Goal: Task Accomplishment & Management: Contribute content

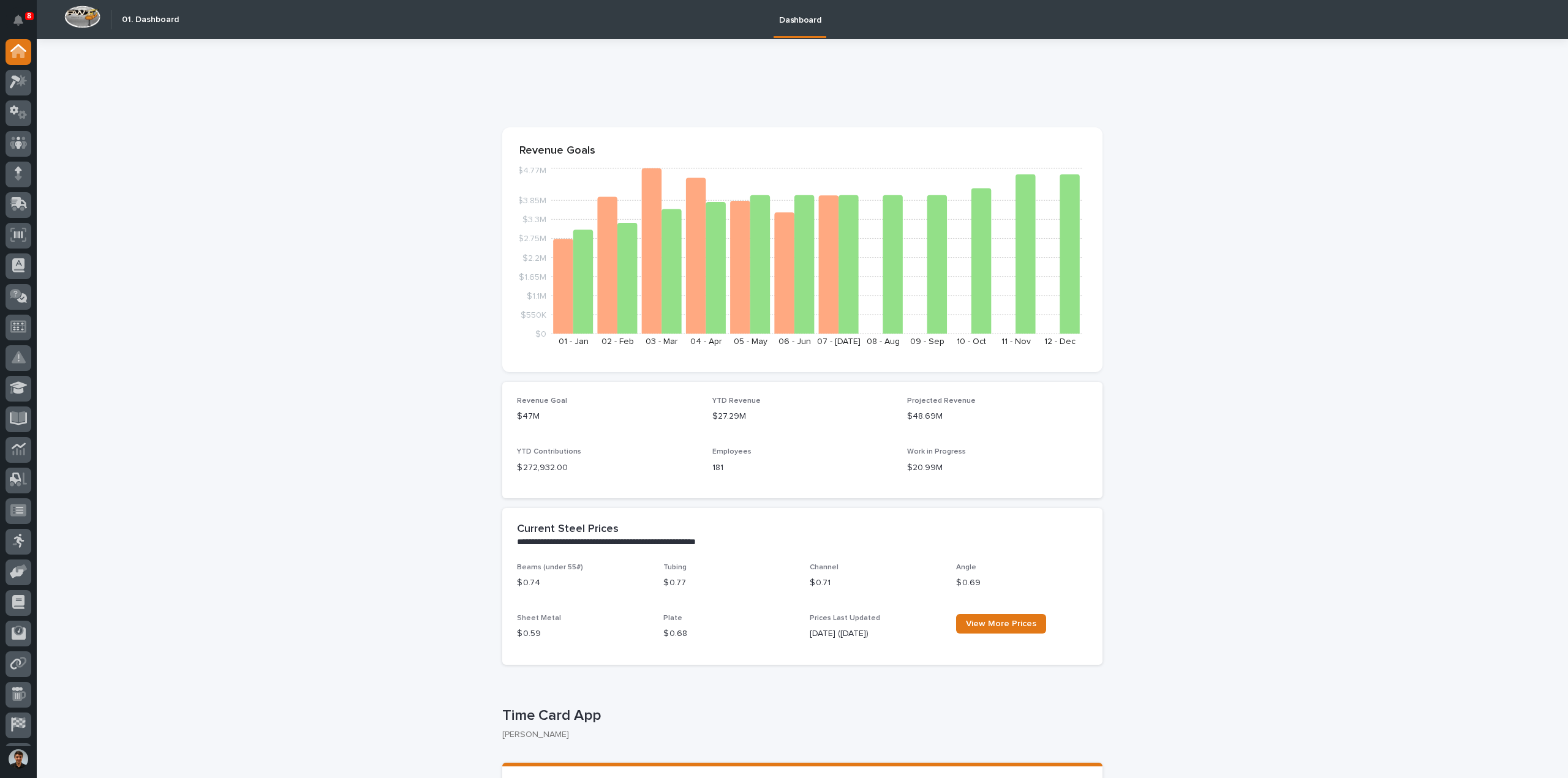
click at [13, 25] on button "Notifications" at bounding box center [19, 20] width 26 height 26
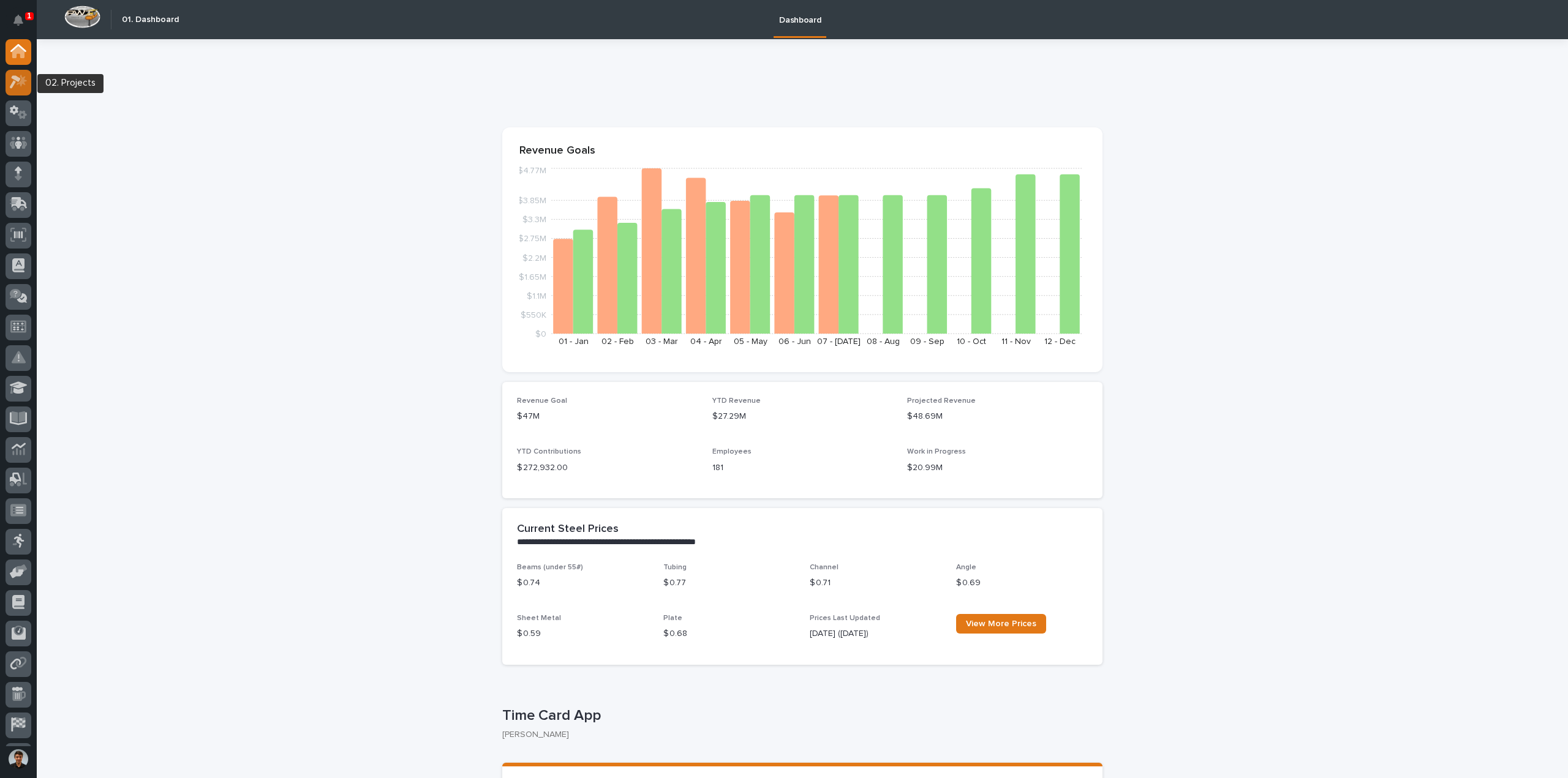
click at [31, 83] on div at bounding box center [19, 83] width 26 height 26
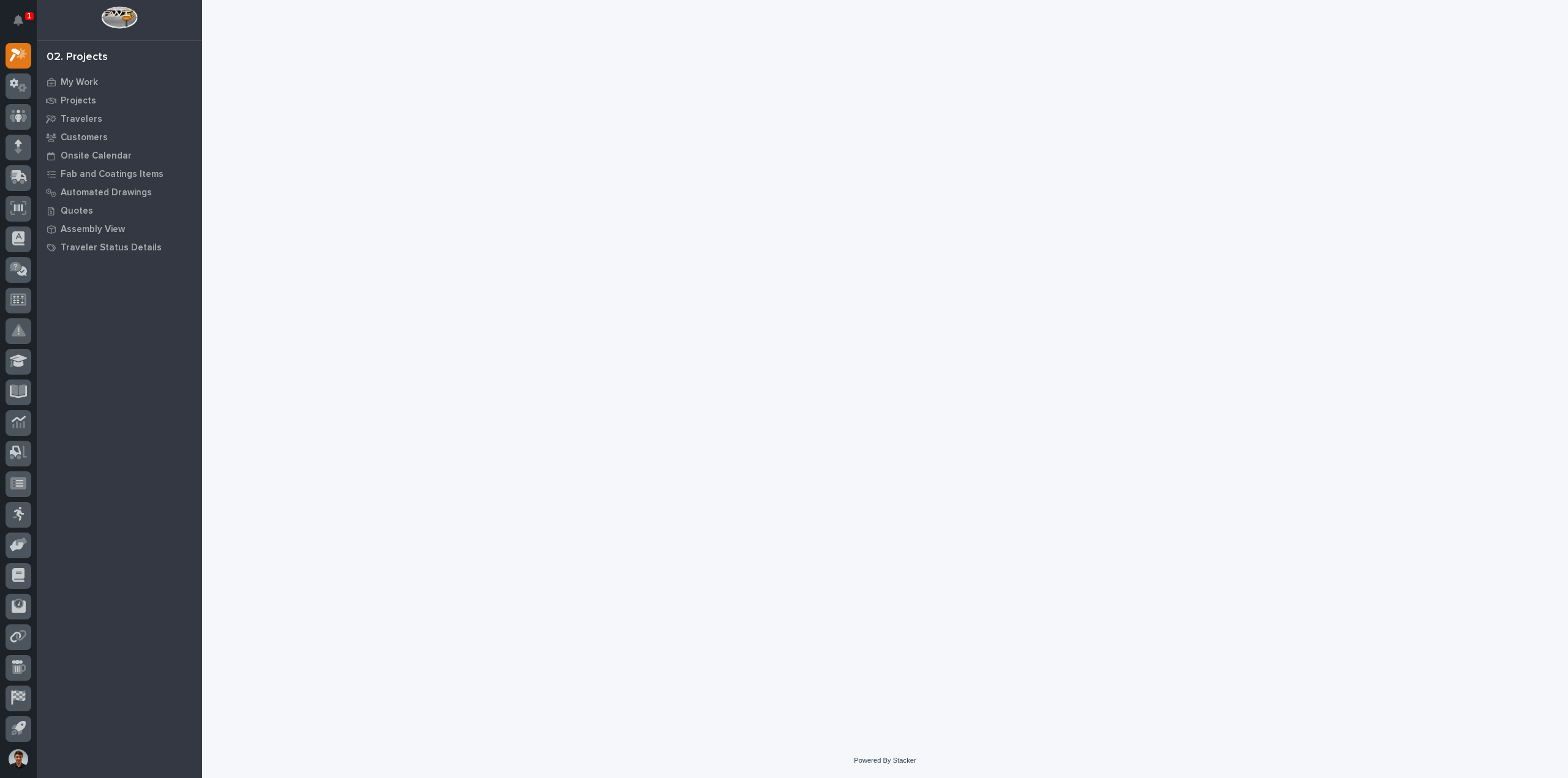
click at [21, 19] on icon "Notifications" at bounding box center [19, 19] width 10 height 11
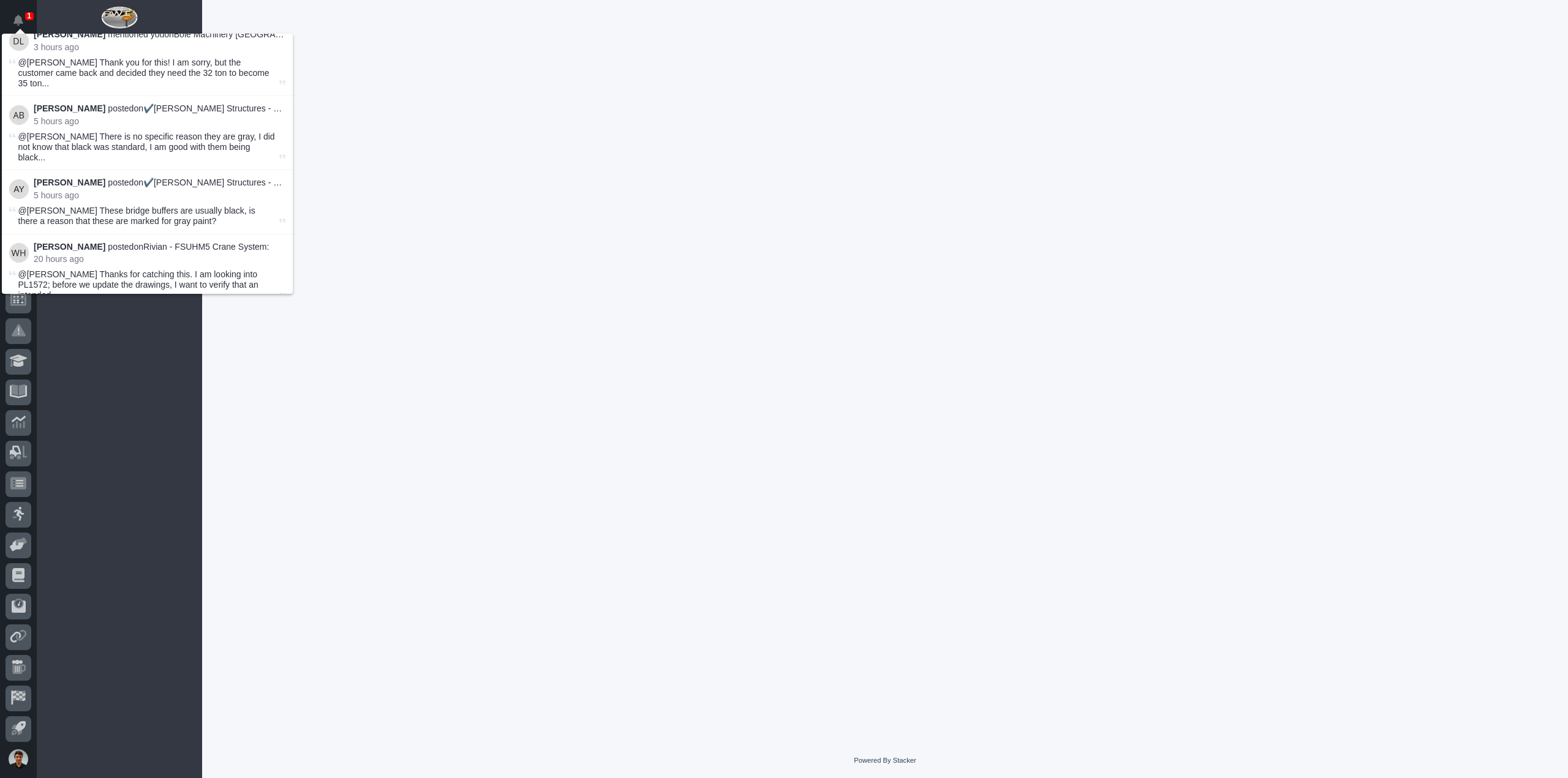
scroll to position [184, 0]
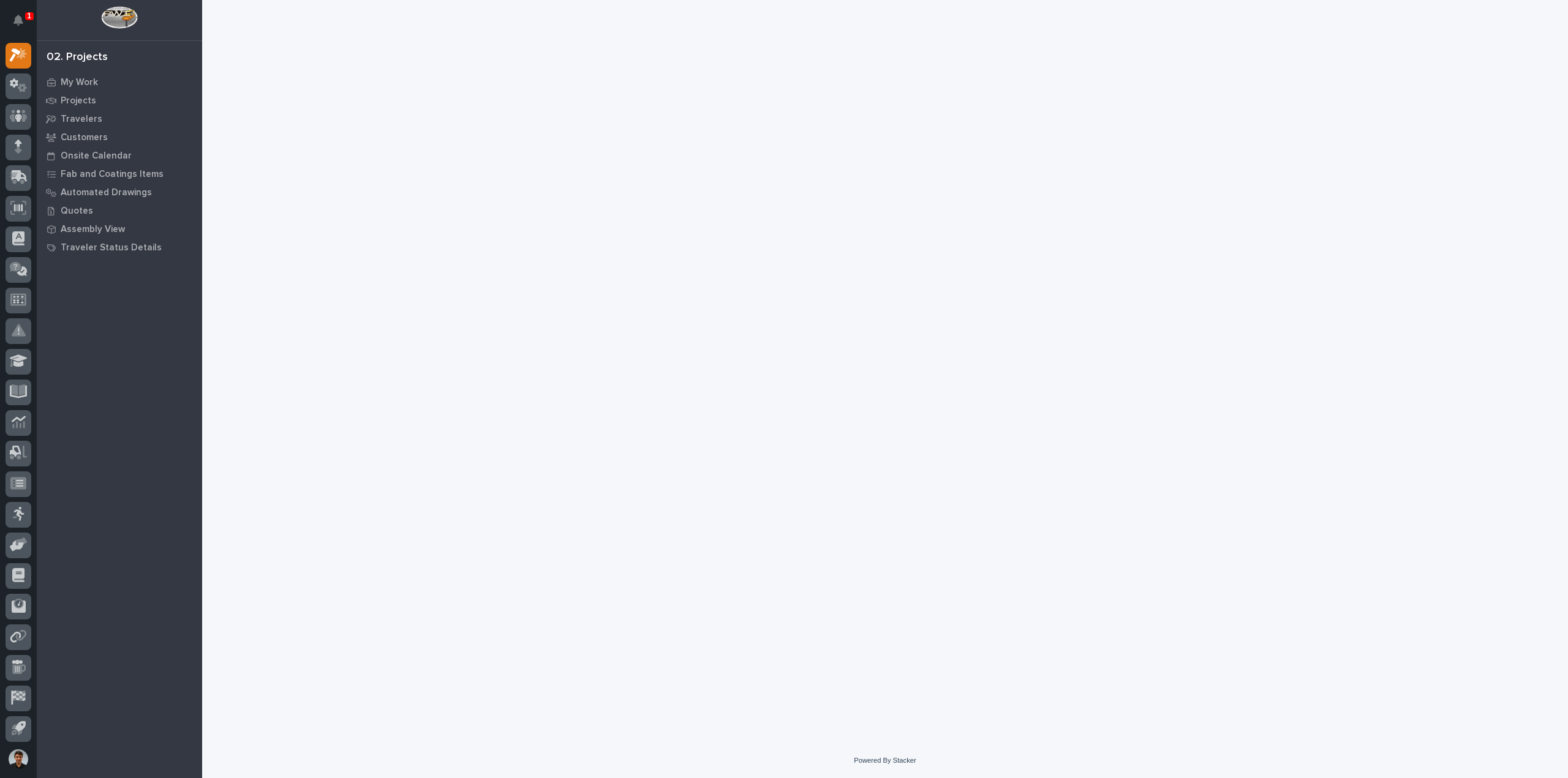
click at [389, 254] on div at bounding box center [885, 356] width 1240 height 713
click at [27, 57] on icon at bounding box center [19, 55] width 18 height 14
click at [71, 91] on link "Projects" at bounding box center [120, 101] width 166 height 19
click at [77, 77] on p "My Work" at bounding box center [79, 82] width 37 height 11
click at [65, 55] on div "02. Projects" at bounding box center [77, 58] width 61 height 14
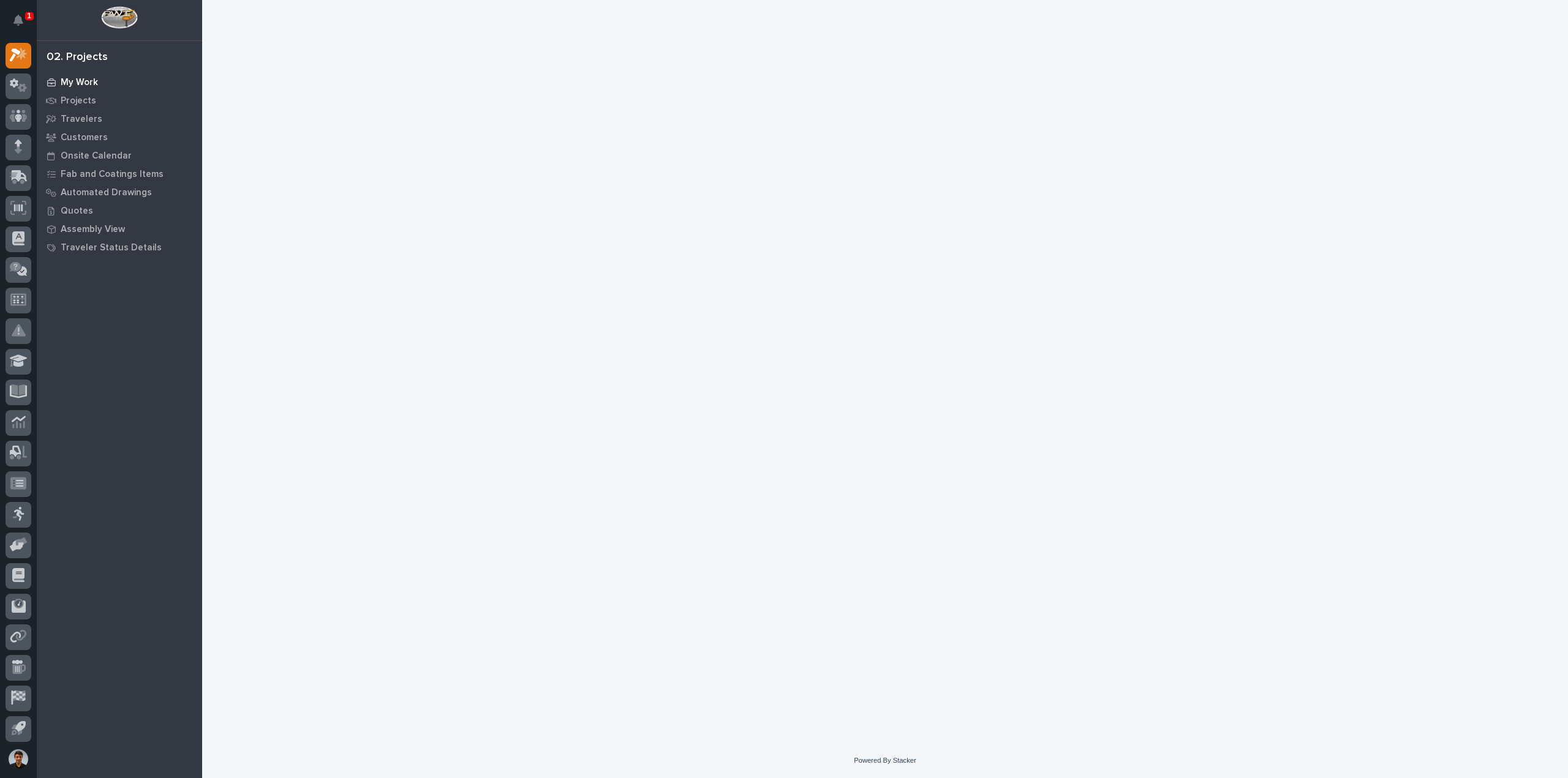
click at [91, 80] on p "My Work" at bounding box center [79, 82] width 37 height 11
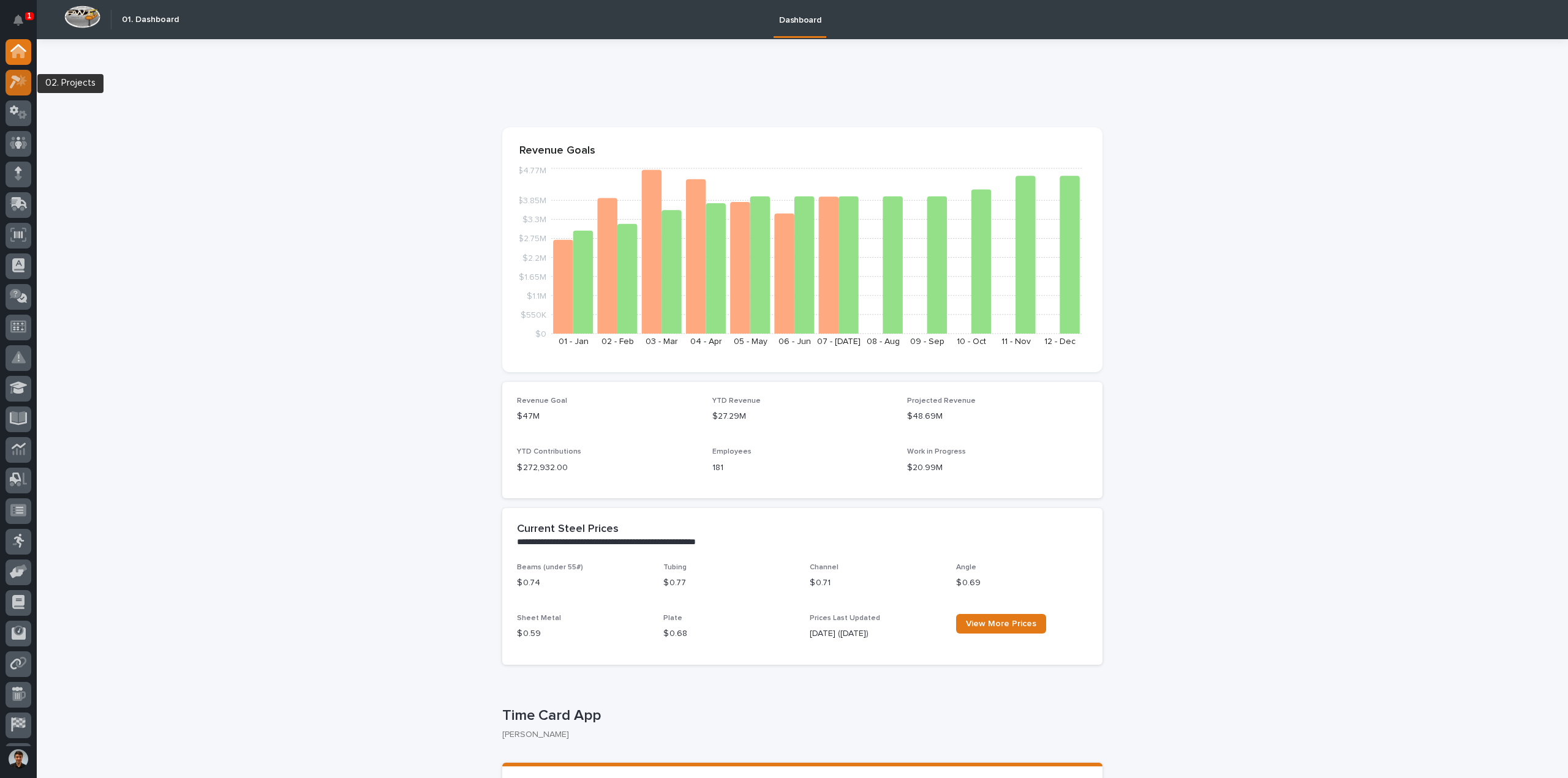
click at [22, 78] on icon at bounding box center [22, 81] width 10 height 12
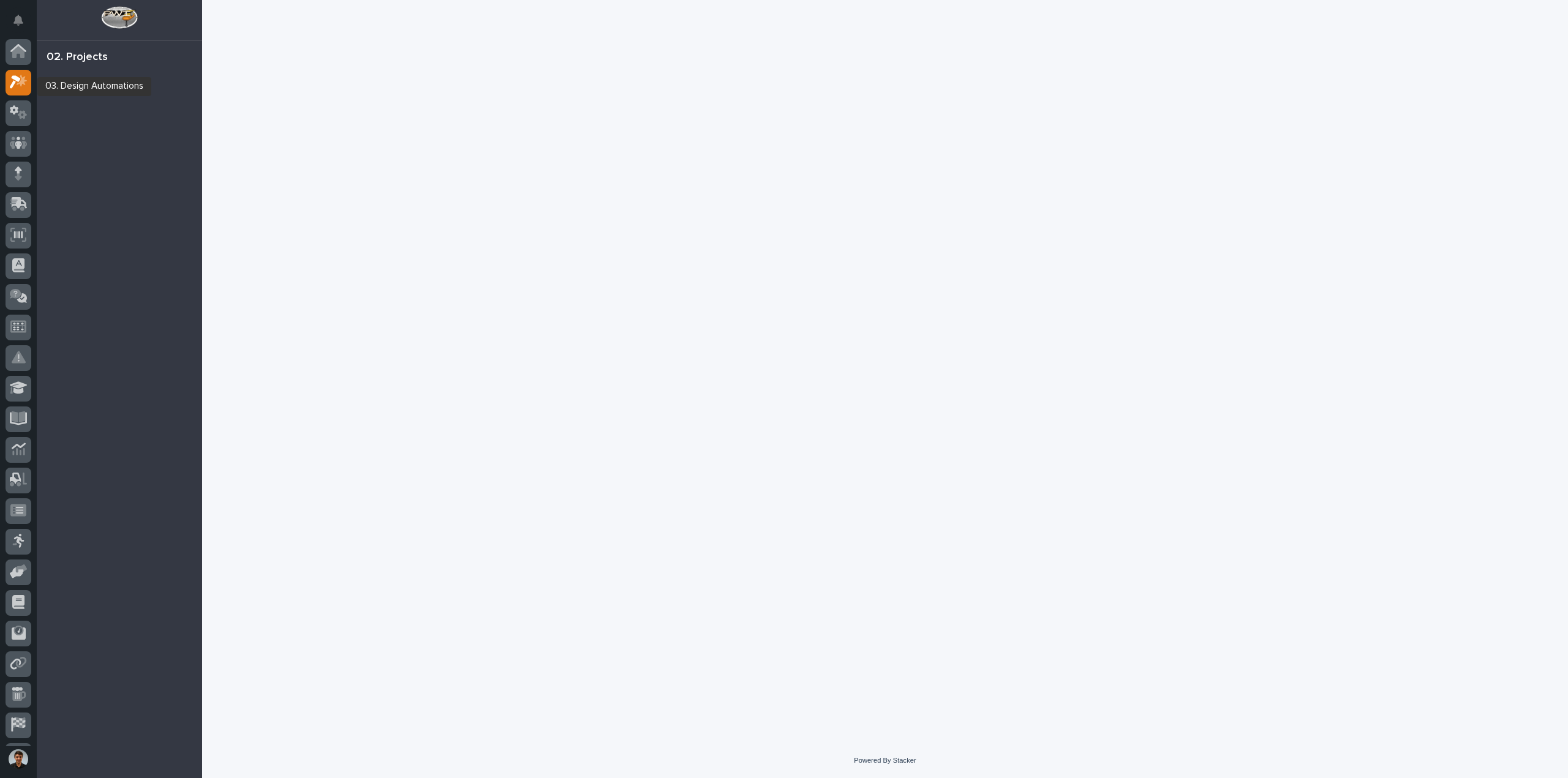
scroll to position [27, 0]
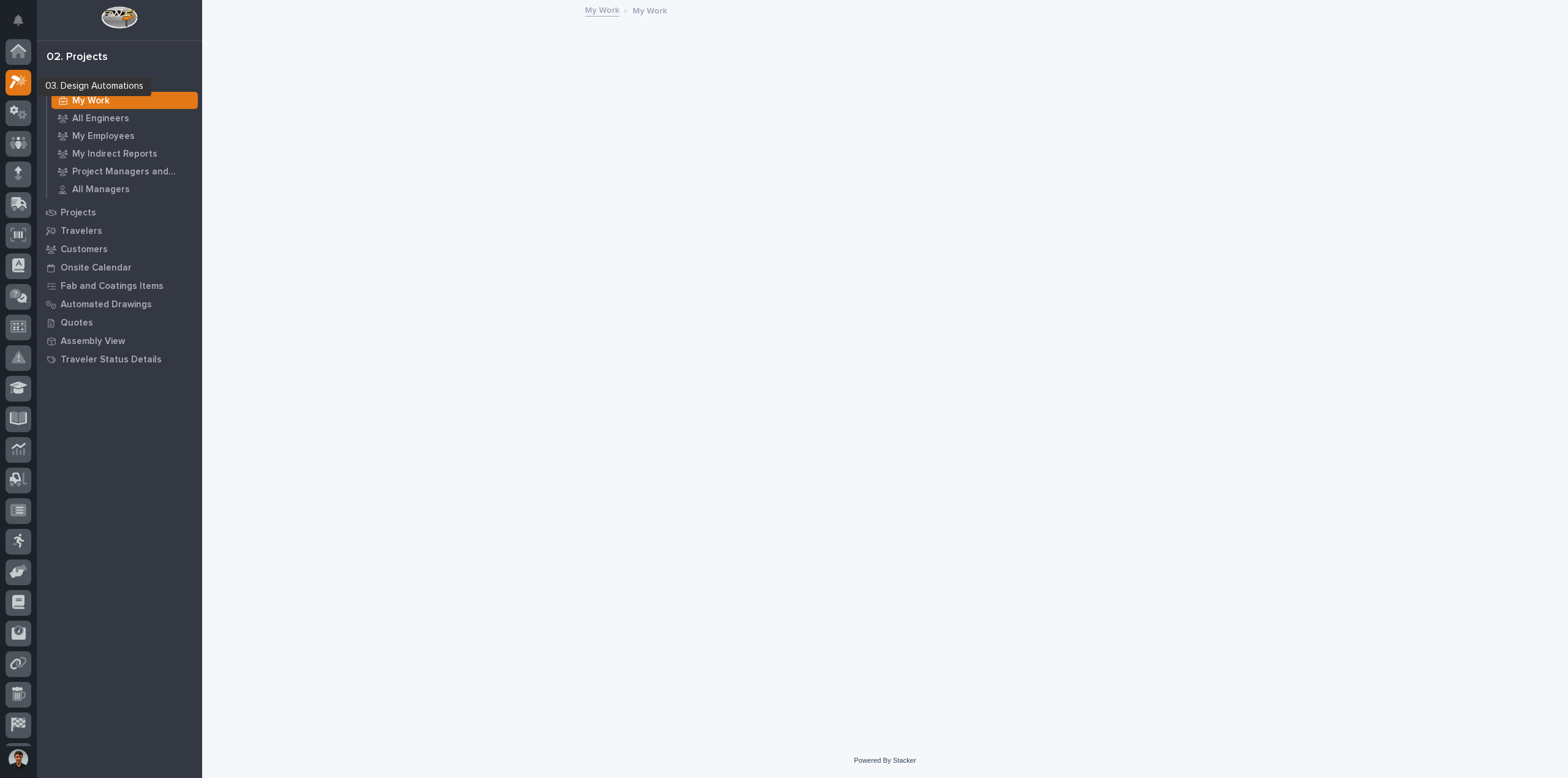
scroll to position [27, 0]
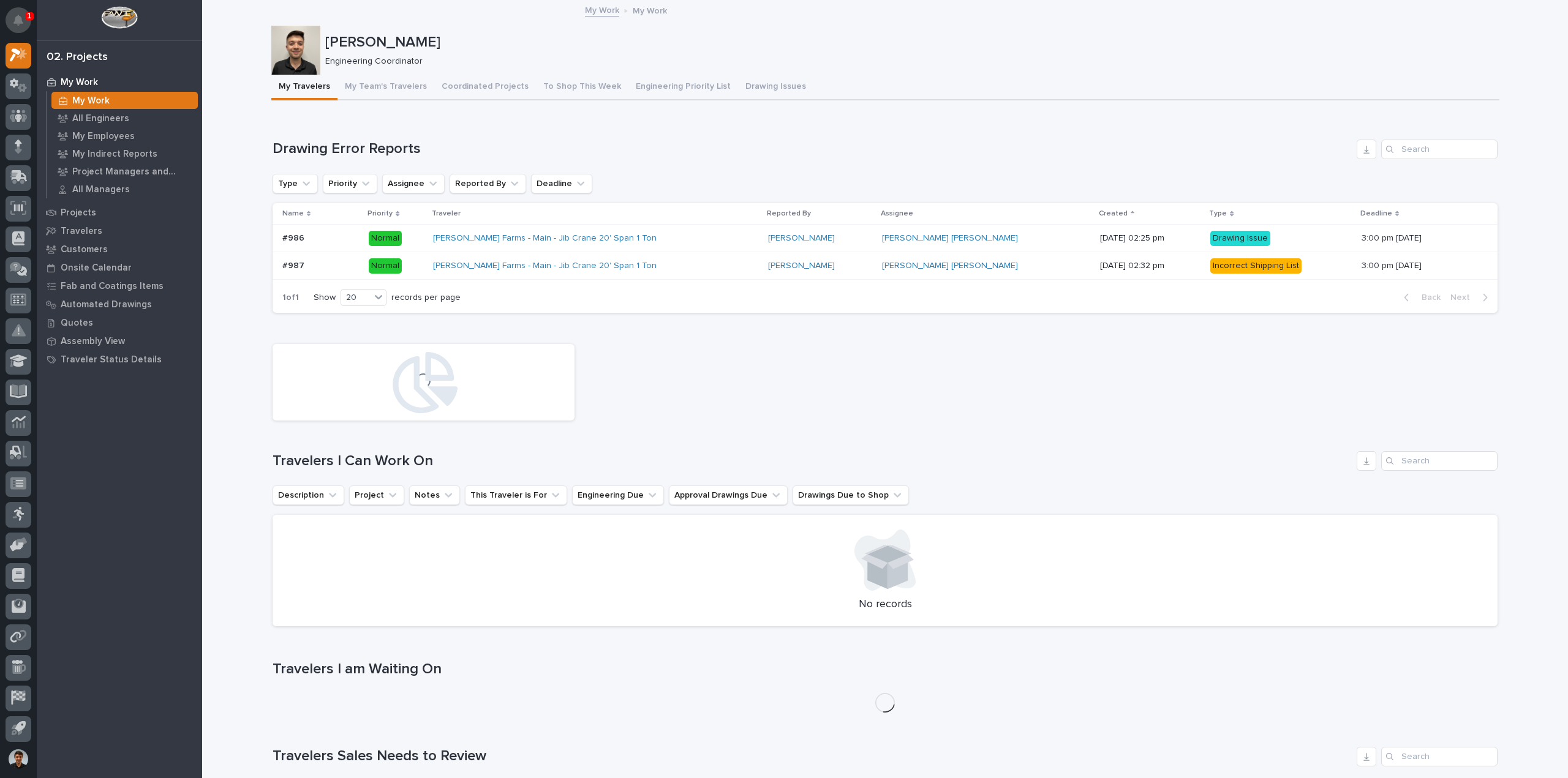
click at [13, 24] on button "Notifications" at bounding box center [19, 20] width 26 height 26
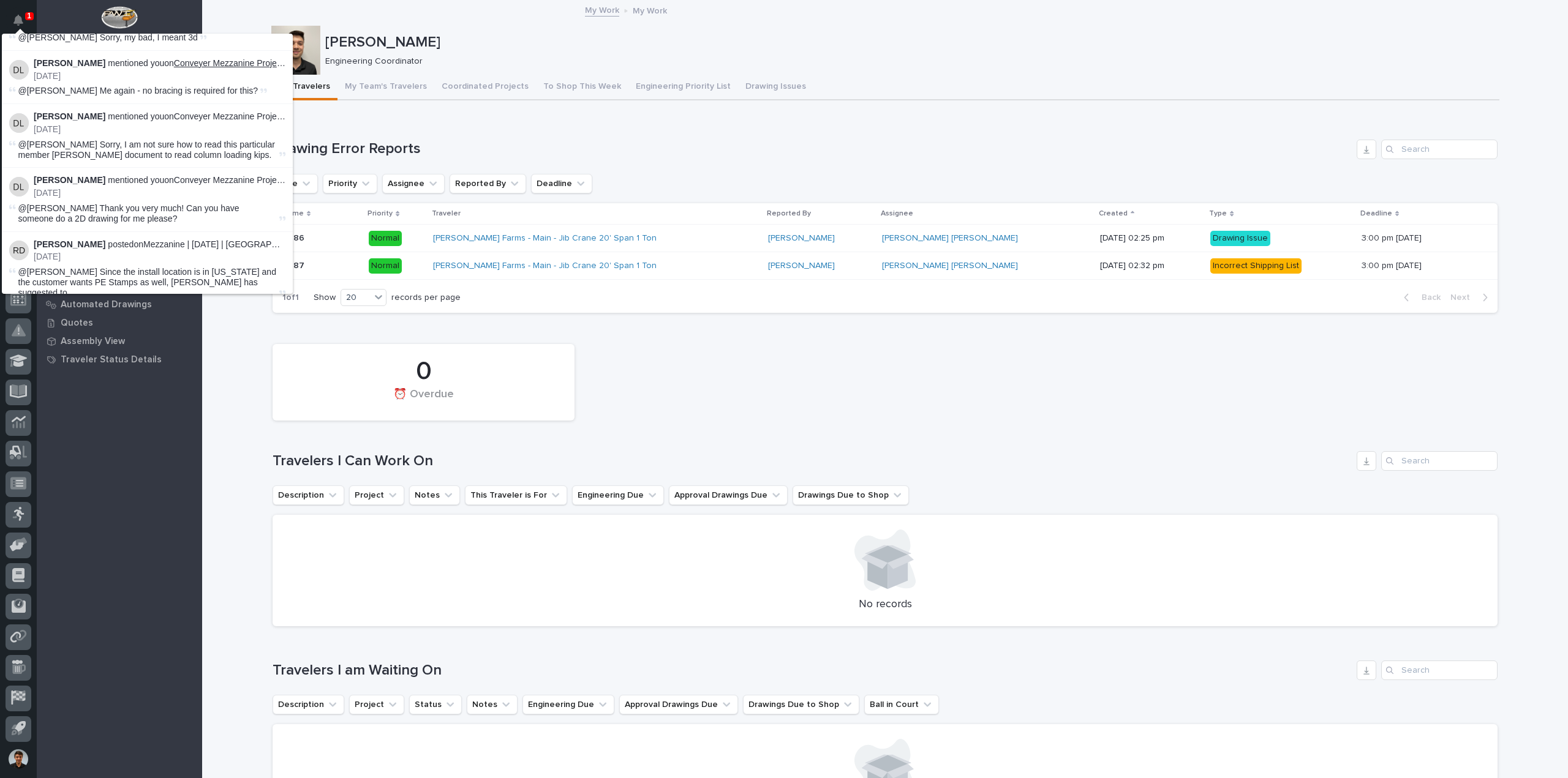
scroll to position [3184, 0]
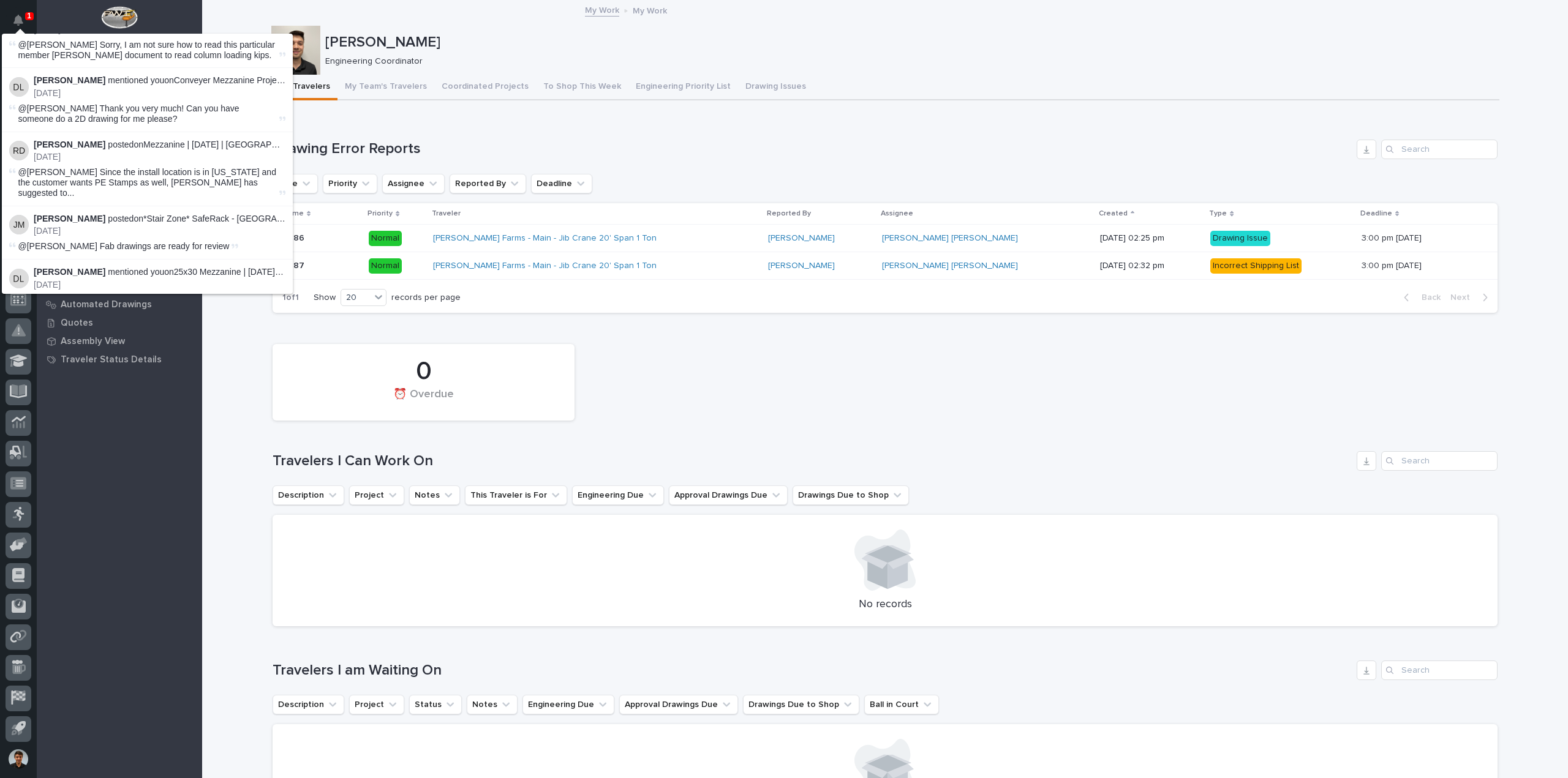
click at [203, 404] on link "Rivian - FSUHM5 Crane System" at bounding box center [205, 410] width 124 height 10
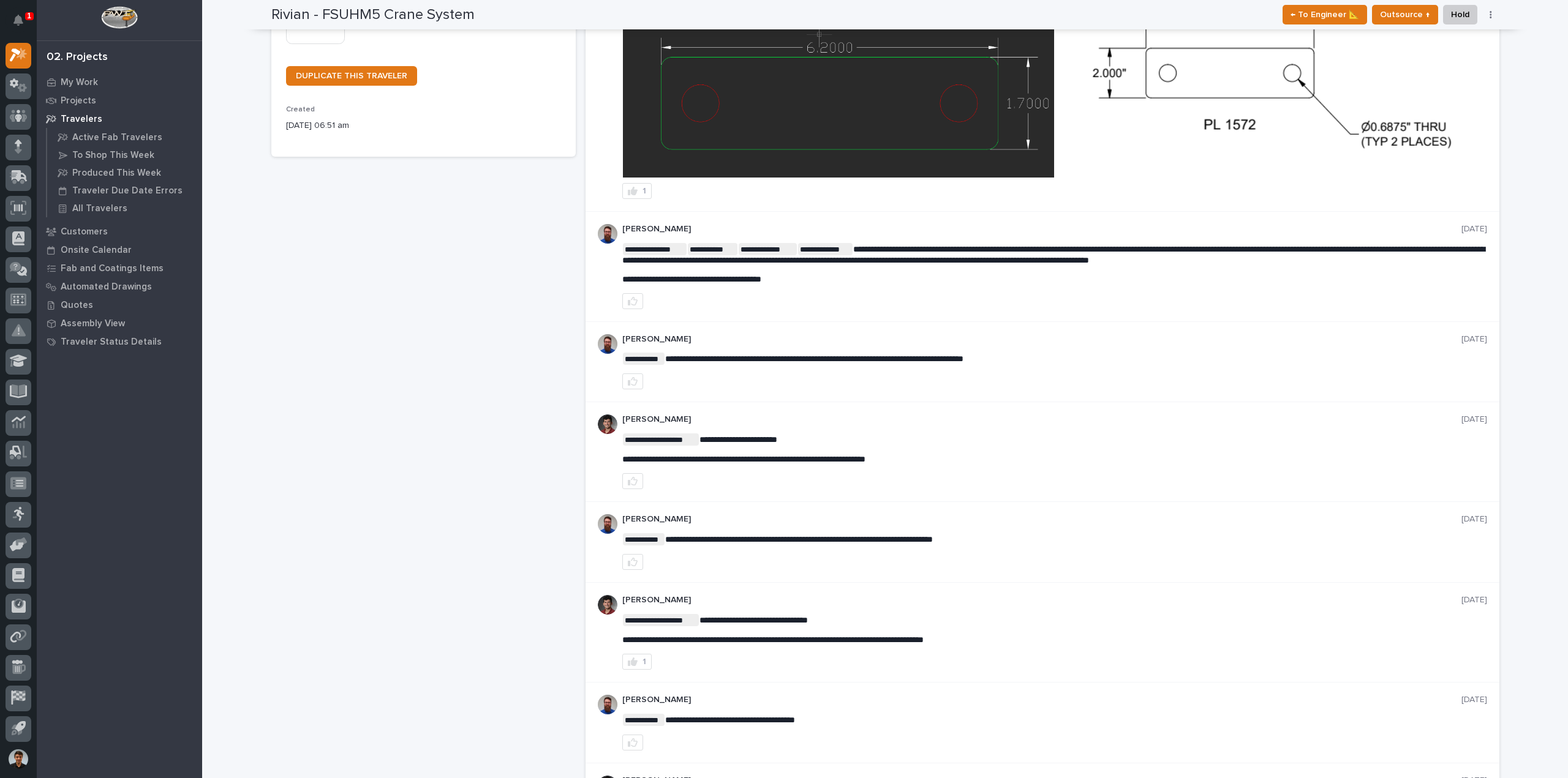
scroll to position [306, 0]
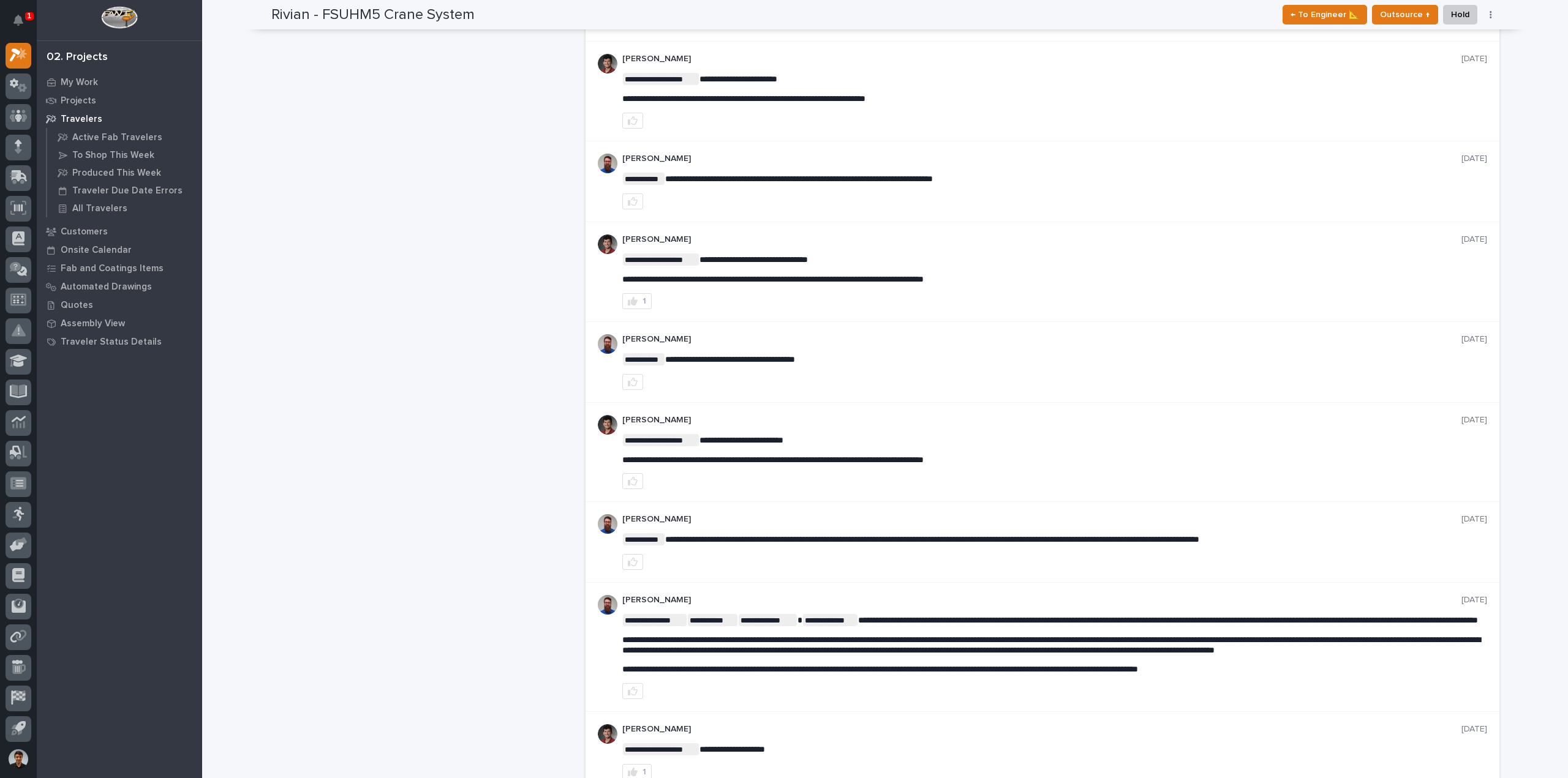
scroll to position [674, 0]
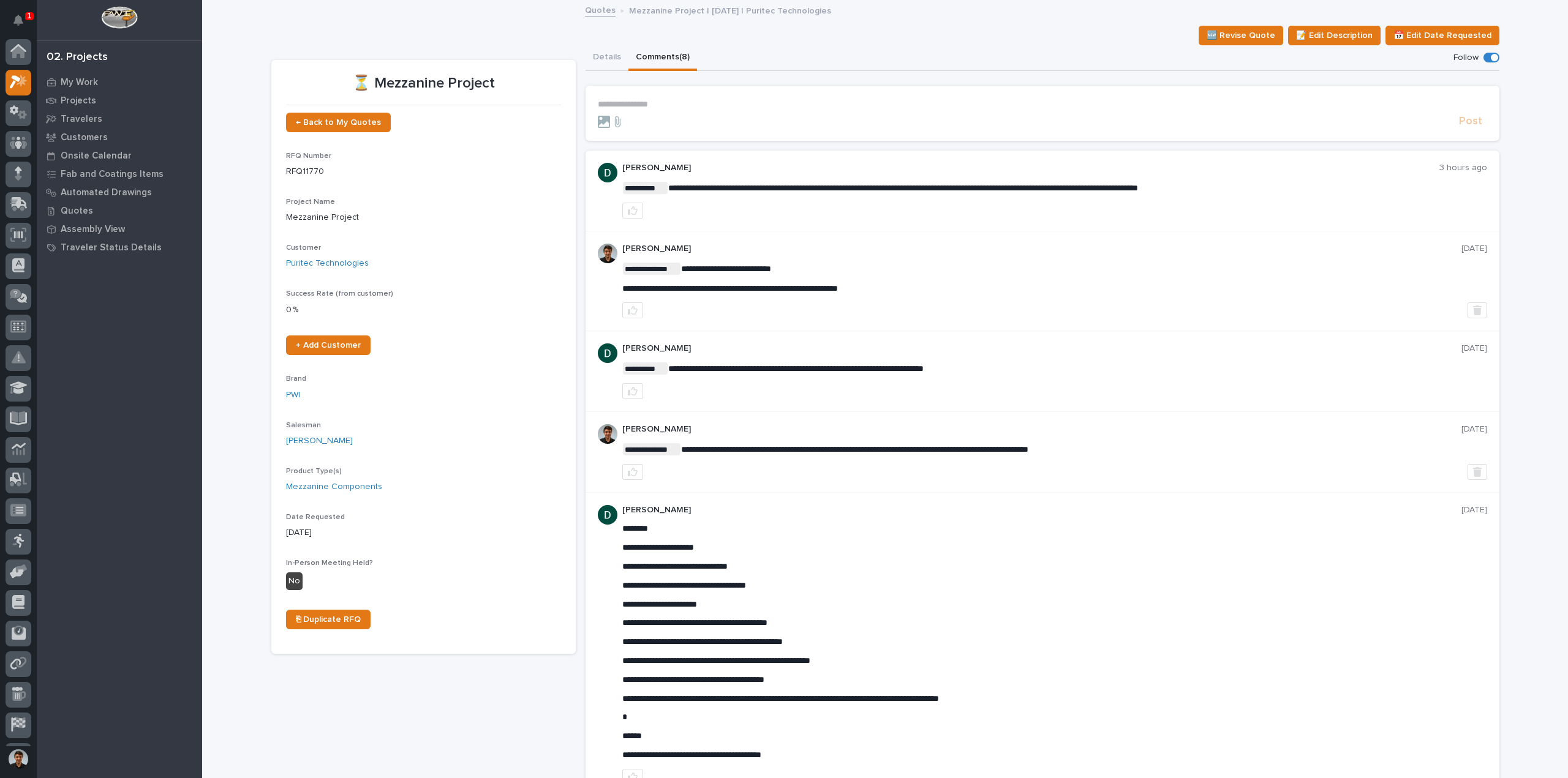
scroll to position [27, 0]
click at [684, 104] on p "**********" at bounding box center [1042, 104] width 889 height 10
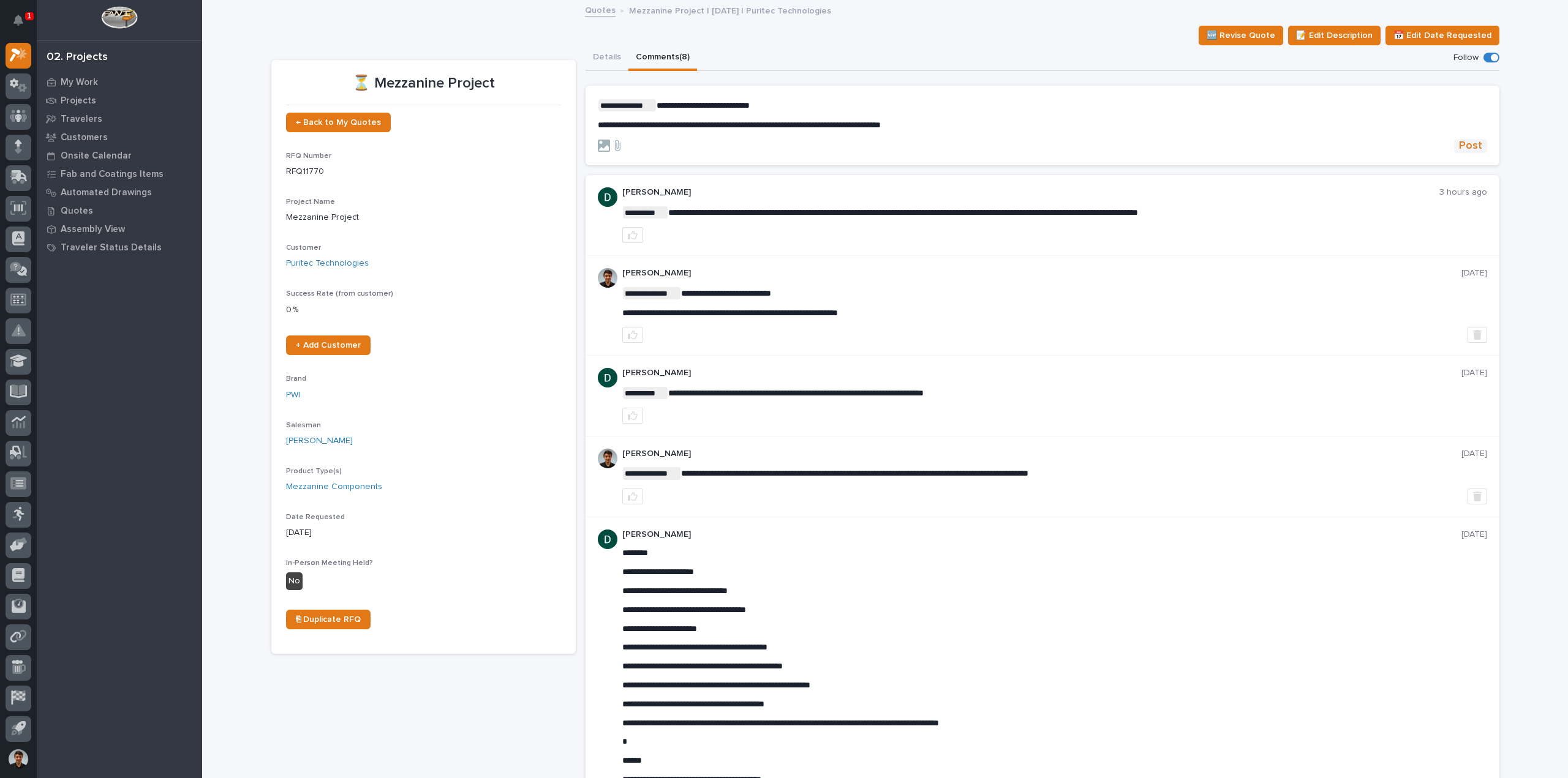
click at [1459, 148] on span "Post" at bounding box center [1470, 146] width 23 height 14
